Goal: Task Accomplishment & Management: Complete application form

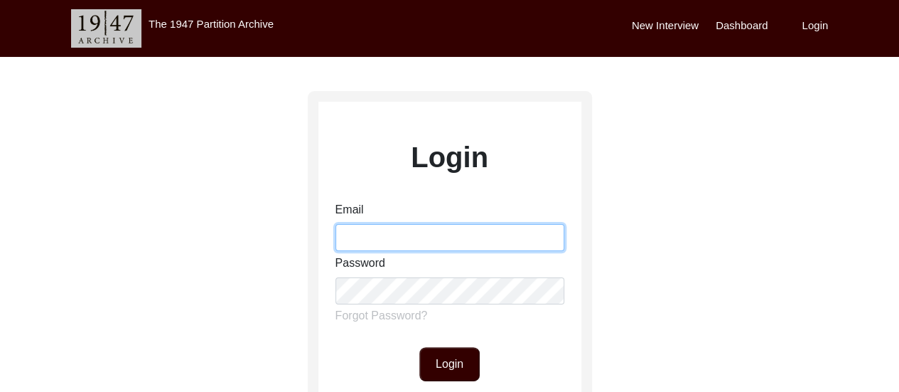
click at [435, 239] on input "Email" at bounding box center [449, 237] width 229 height 27
type input "[EMAIL_ADDRESS][DOMAIN_NAME]"
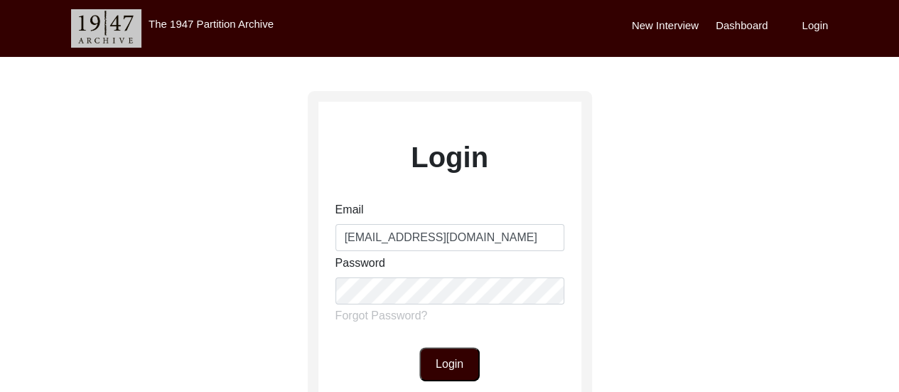
click at [452, 360] on button "Login" at bounding box center [449, 364] width 60 height 34
click at [445, 360] on button "Login" at bounding box center [449, 364] width 60 height 34
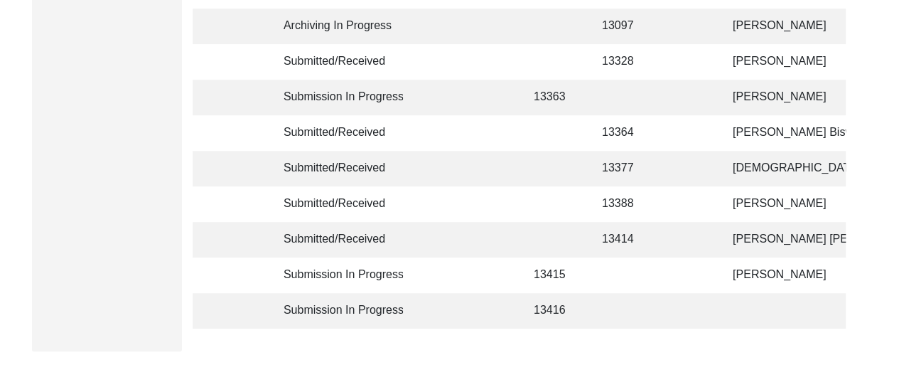
scroll to position [313, 0]
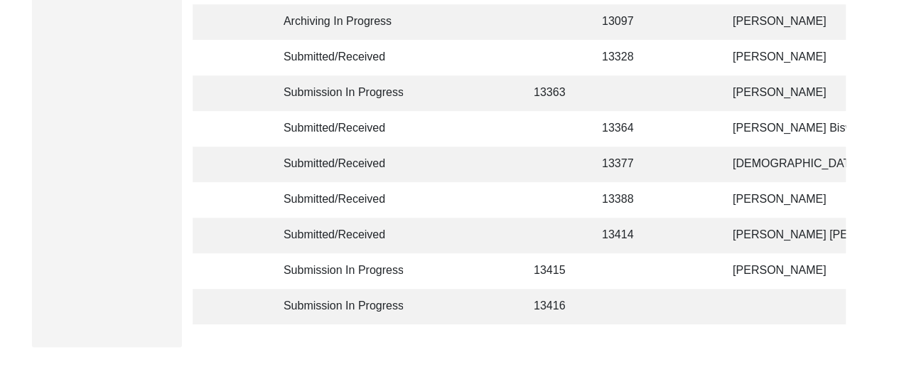
click at [674, 95] on td at bounding box center [691, 93] width 44 height 36
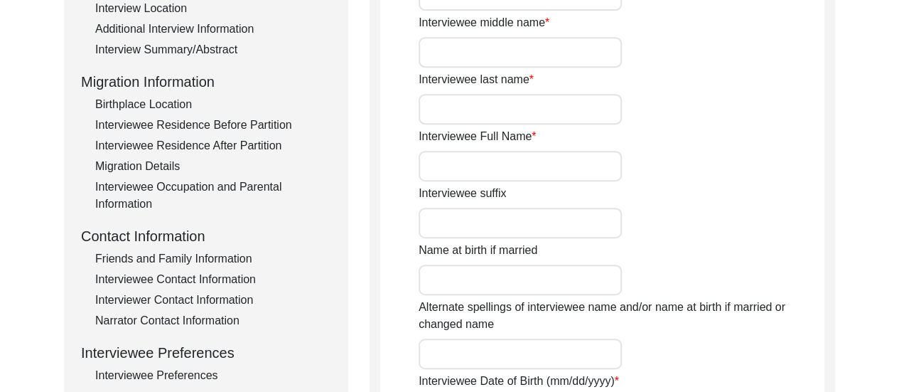
type input "Chameli"
type input "n/a"
type input "Mitra"
type input "[PERSON_NAME]"
type input "[DEMOGRAPHIC_DATA]"
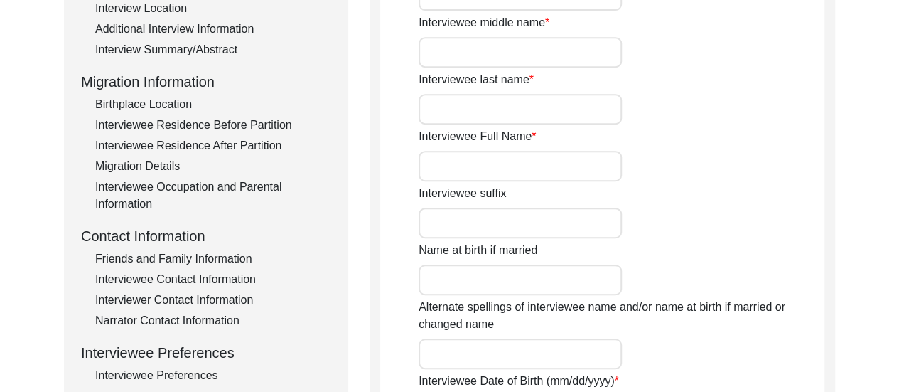
type input "Bengali"
type input "[DEMOGRAPHIC_DATA]"
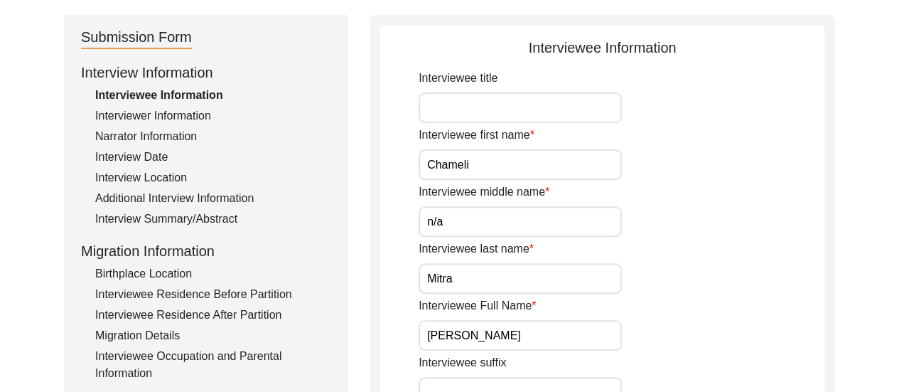
scroll to position [142, 0]
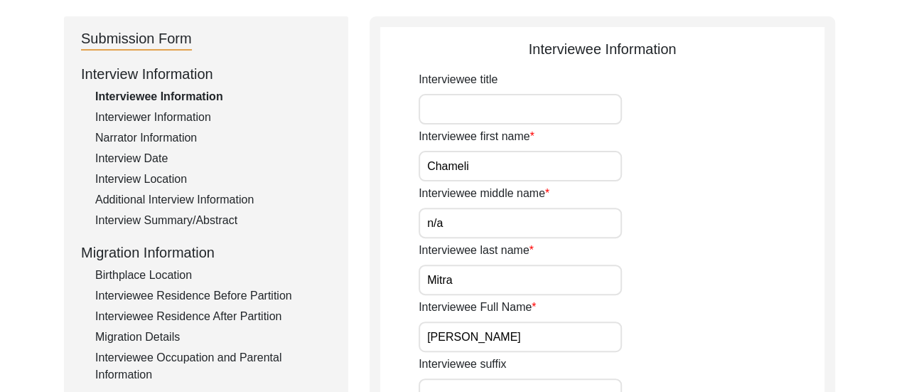
click at [163, 119] on div "Interviewer Information" at bounding box center [213, 117] width 236 height 17
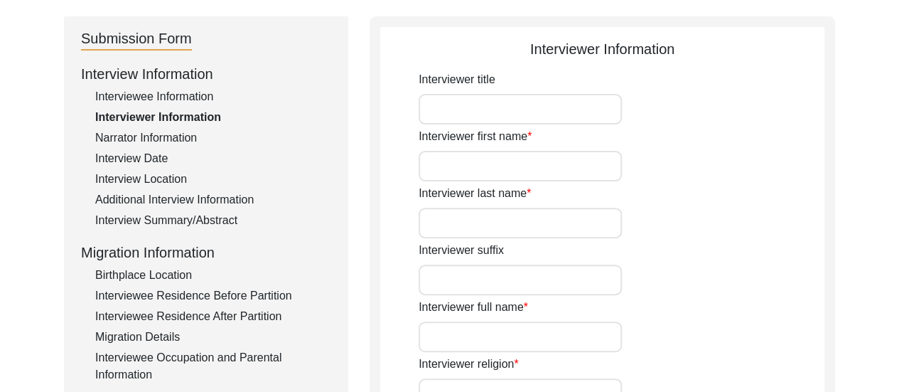
type input "[PERSON_NAME]"
type input "[DEMOGRAPHIC_DATA]"
type input "[DATE]"
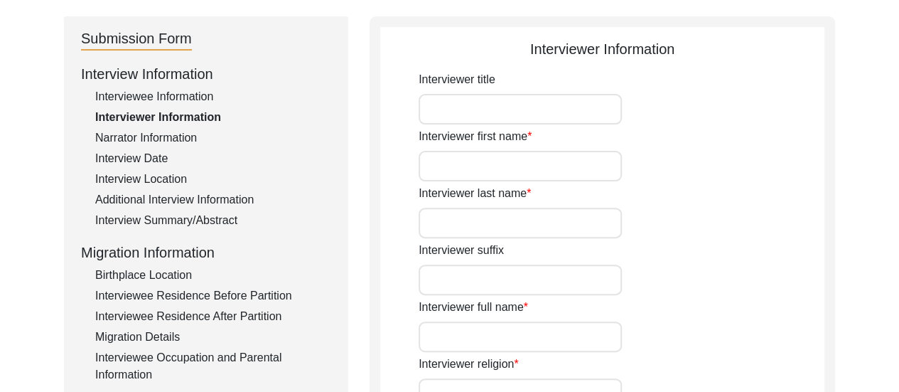
type input "Dum Dum, [GEOGRAPHIC_DATA], [GEOGRAPHIC_DATA]"
type input "Student"
type input "[PERSON_NAME]"
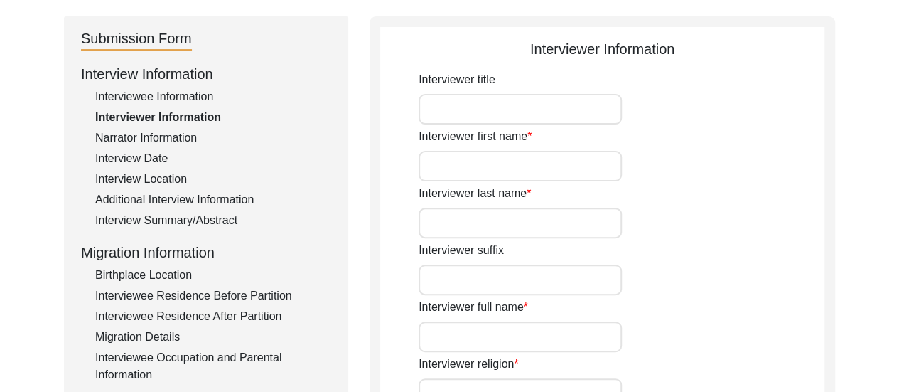
type textarea "The Interviewer is a student currently pursuing Bachelor of Arts in History (Ho…"
type input "Bengali"
type textarea "The interviewee is the mother-in-law of the interviewer's mother's maternal sis…"
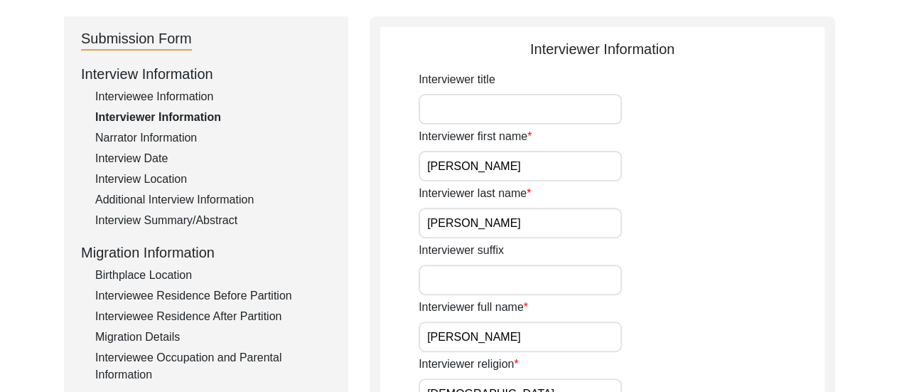
click at [718, 236] on div "Interviewer last name [PERSON_NAME]" at bounding box center [622, 211] width 406 height 53
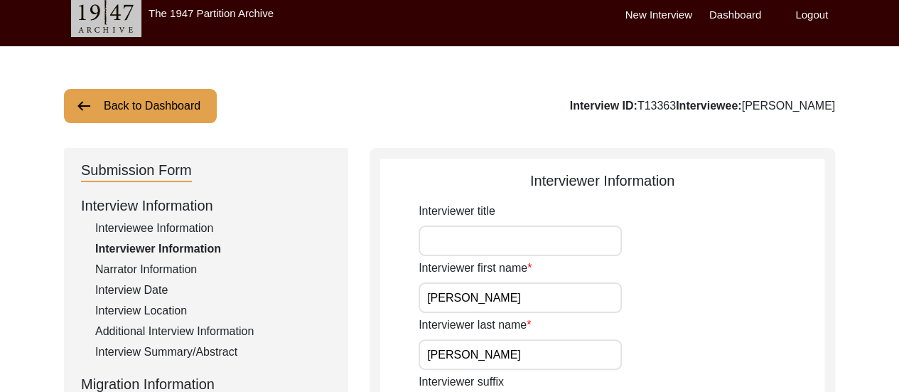
scroll to position [0, 0]
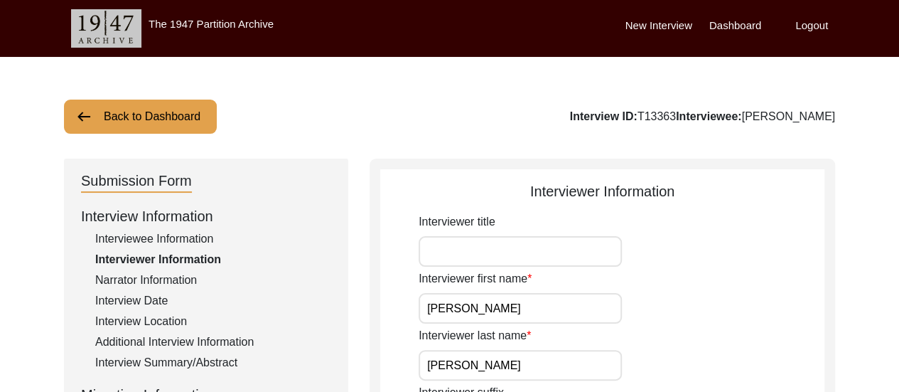
click at [179, 276] on div "Narrator Information" at bounding box center [213, 279] width 236 height 17
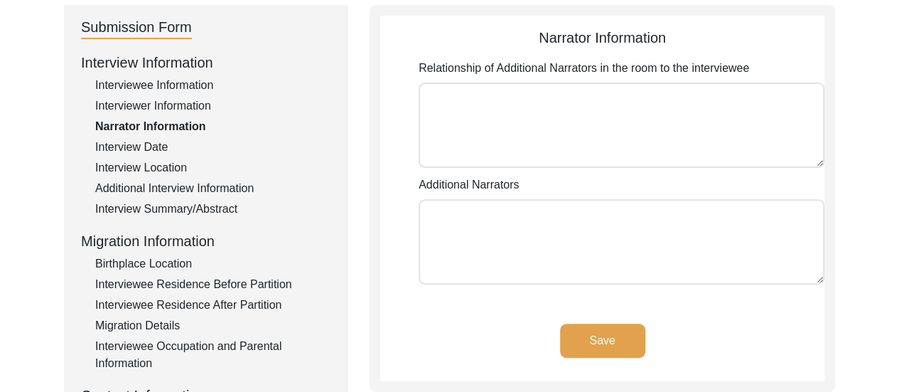
scroll to position [199, 0]
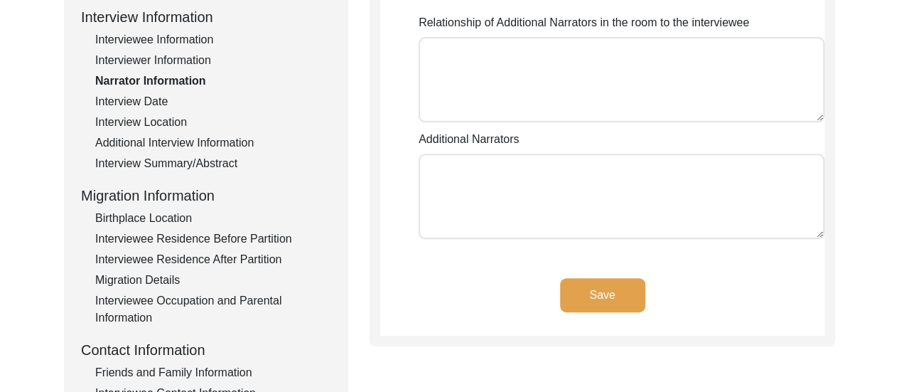
click at [152, 97] on div "Interview Date" at bounding box center [213, 101] width 236 height 17
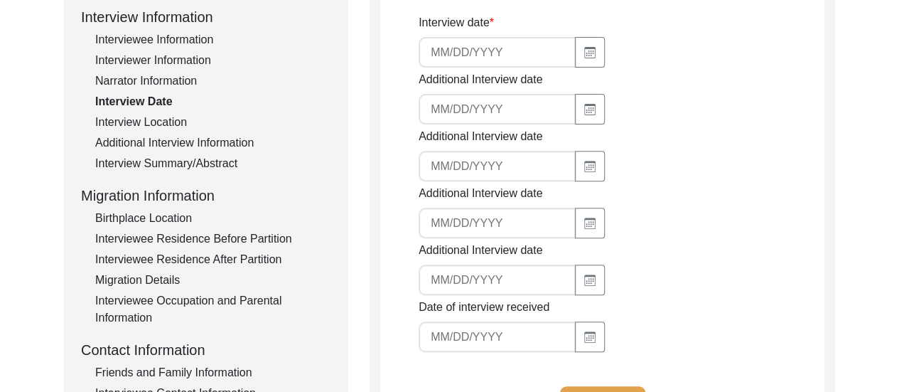
type input "[DATE]"
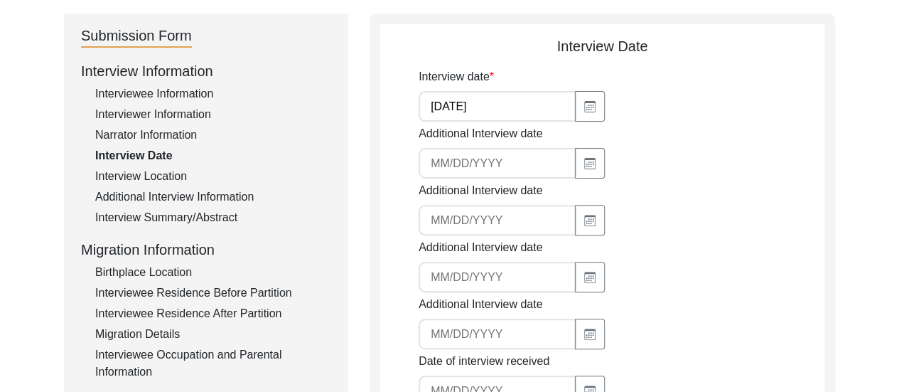
scroll to position [142, 0]
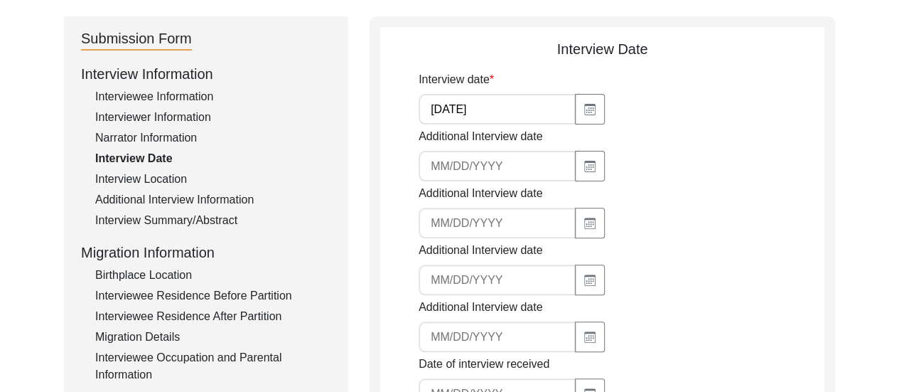
click at [479, 168] on input at bounding box center [497, 166] width 157 height 31
click at [584, 168] on icon "button" at bounding box center [589, 166] width 11 height 11
select select "8"
select select "2025"
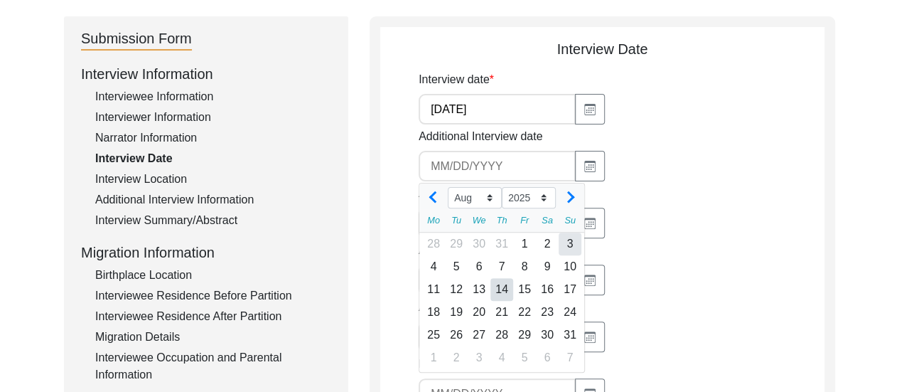
click at [574, 249] on div "3" at bounding box center [570, 243] width 23 height 23
type input "[DATE]"
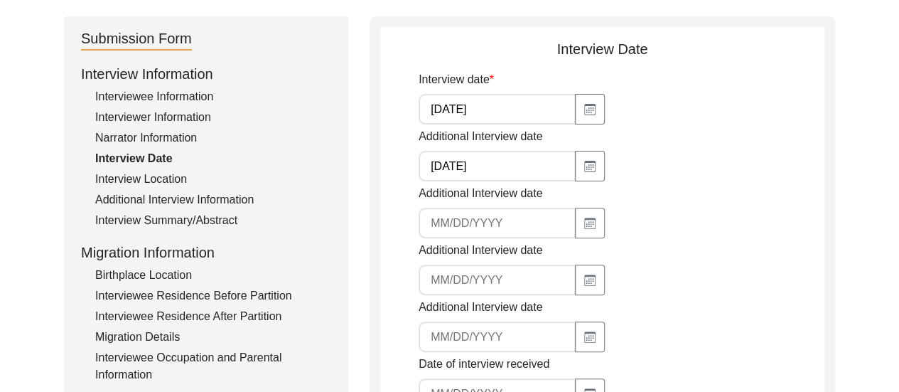
click at [792, 185] on div "Additional Interview date" at bounding box center [622, 211] width 406 height 53
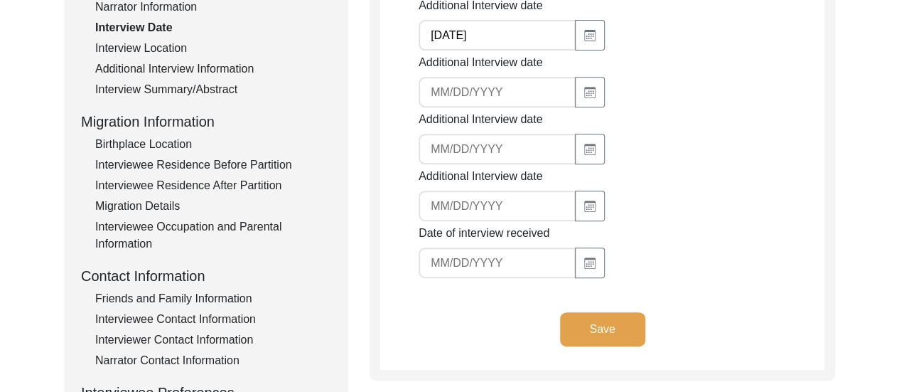
scroll to position [378, 0]
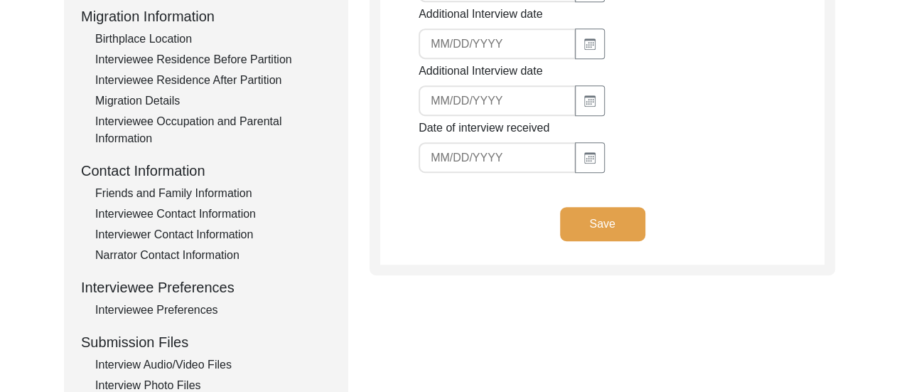
click at [612, 225] on button "Save" at bounding box center [602, 224] width 85 height 34
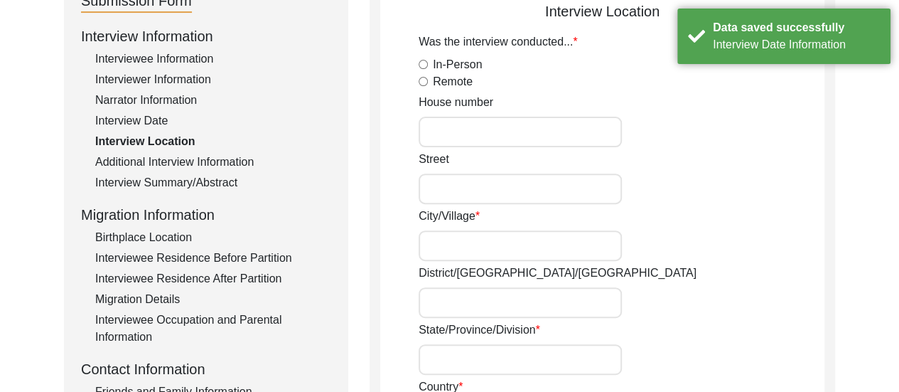
scroll to position [179, 0]
click at [426, 70] on div "In-Person" at bounding box center [622, 65] width 406 height 17
click at [419, 60] on input "In-Person" at bounding box center [423, 64] width 9 height 9
radio input "true"
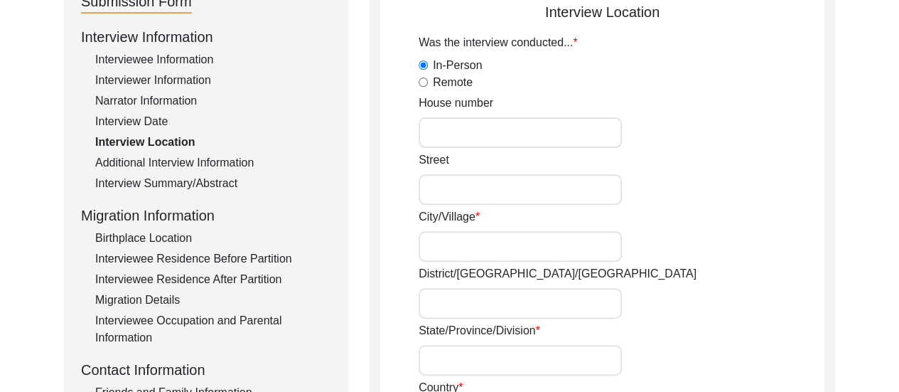
click at [725, 218] on div "City/Village" at bounding box center [622, 234] width 406 height 53
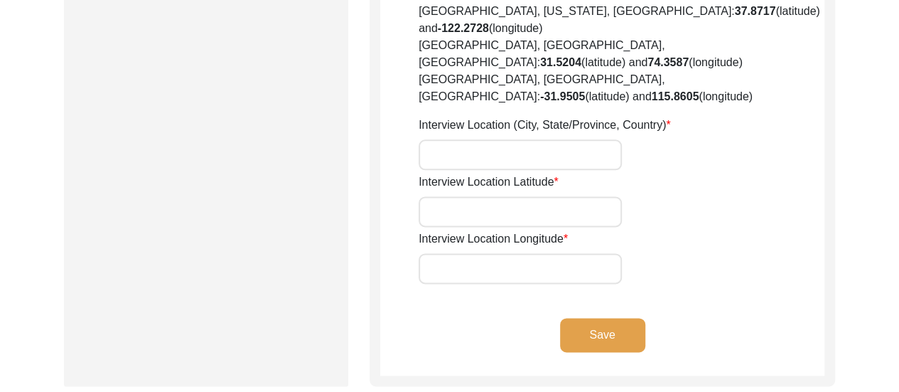
scroll to position [866, 0]
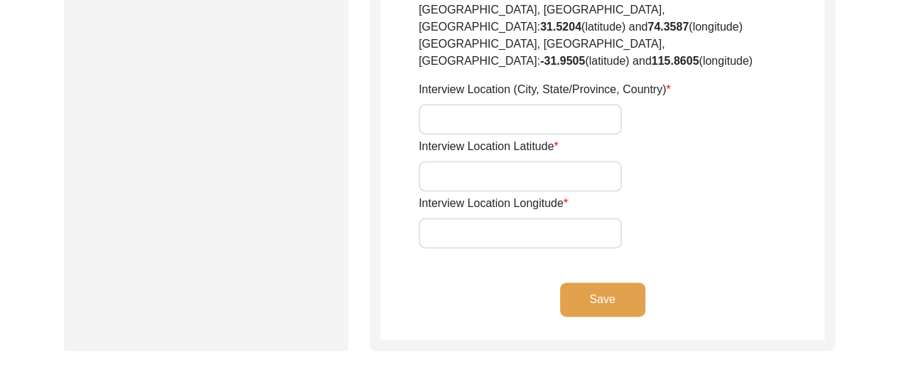
click at [594, 282] on button "Save" at bounding box center [602, 299] width 85 height 34
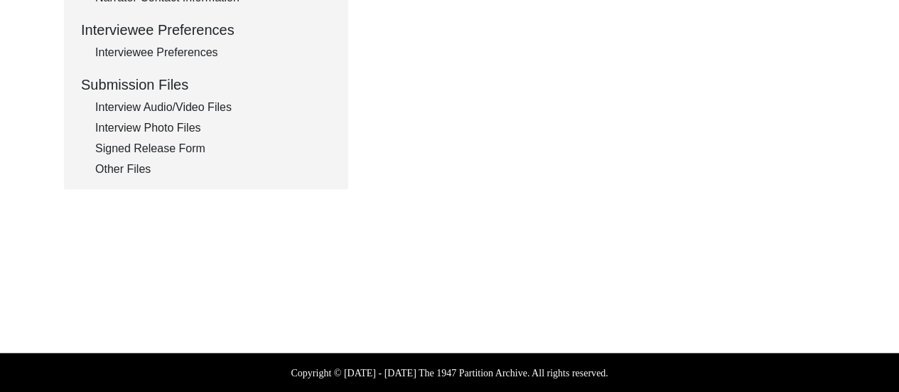
type input "Bengali"
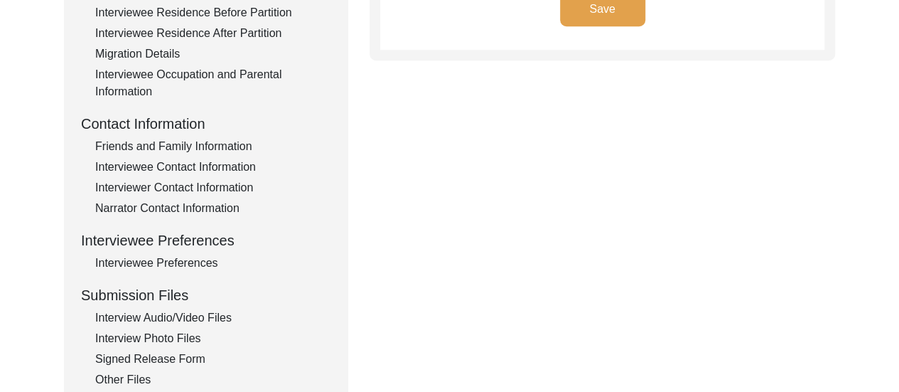
scroll to position [436, 0]
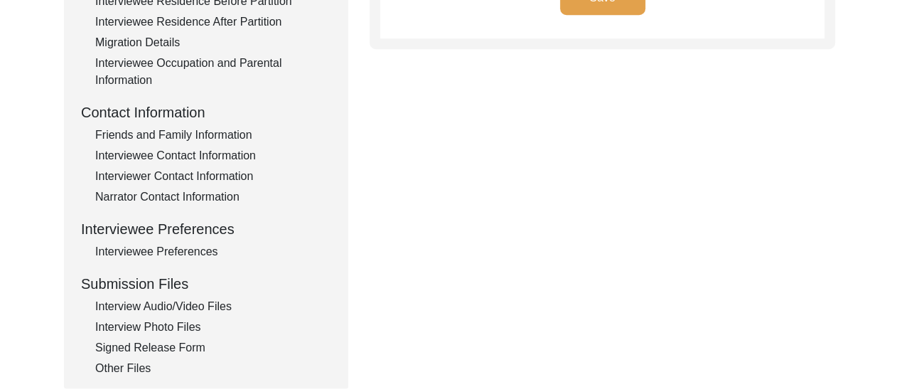
click at [186, 309] on div "Interview Audio/Video Files" at bounding box center [213, 306] width 236 height 17
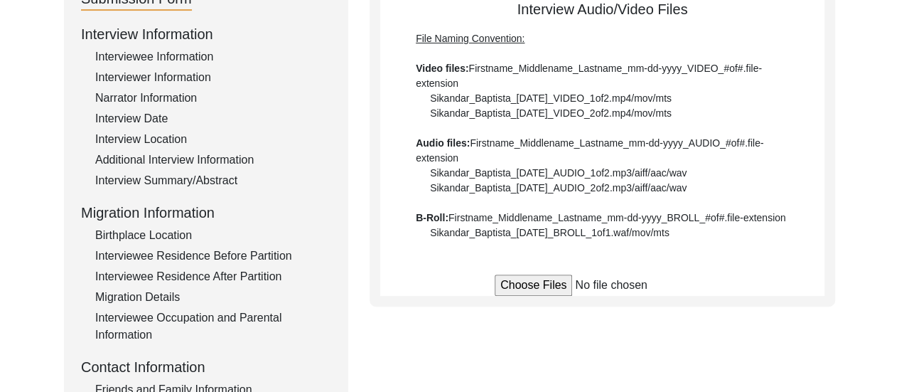
scroll to position [181, 0]
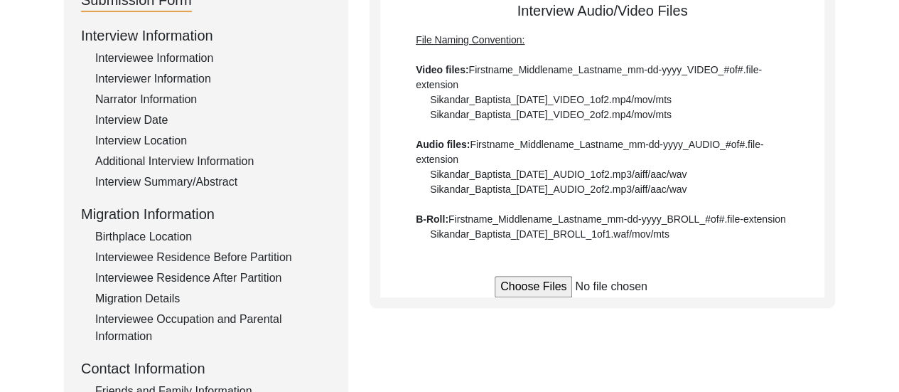
click at [547, 291] on input "file" at bounding box center [602, 286] width 215 height 21
click at [546, 283] on input "file" at bounding box center [602, 286] width 215 height 21
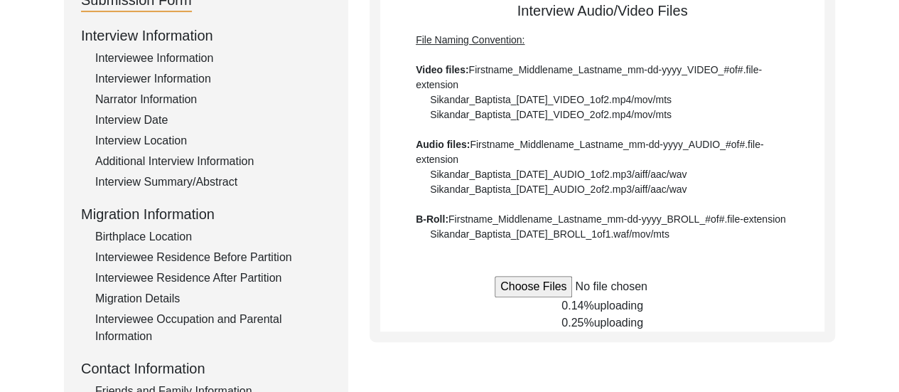
click at [562, 285] on input "file" at bounding box center [602, 286] width 215 height 21
click at [534, 294] on input "file" at bounding box center [602, 286] width 215 height 21
type input "C:\fakepath\Chameli_Mitra_[DATE]_VIDEO_4of6.mp4"
click at [544, 284] on input "file" at bounding box center [602, 286] width 215 height 21
click at [874, 284] on div "Back to Dashboard Interview ID: T13363 Interviewee: [PERSON_NAME] Submission Fo…" at bounding box center [449, 313] width 899 height 874
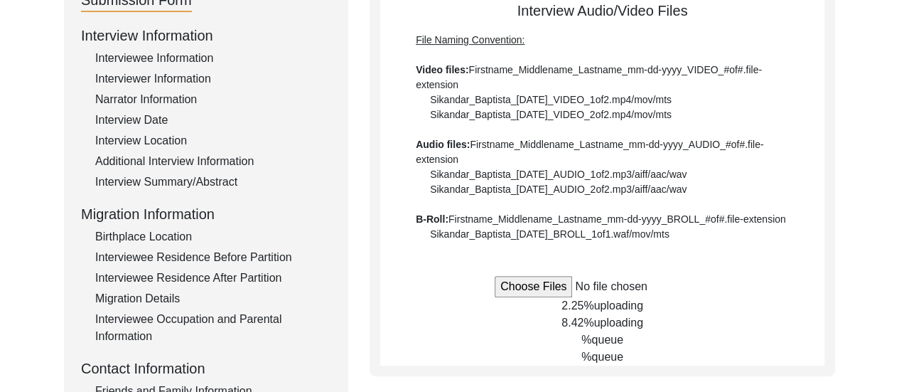
click at [859, 239] on div "Back to Dashboard Interview ID: T13363 Interviewee: [PERSON_NAME] Submission Fo…" at bounding box center [449, 313] width 899 height 874
